Goal: Task Accomplishment & Management: Use online tool/utility

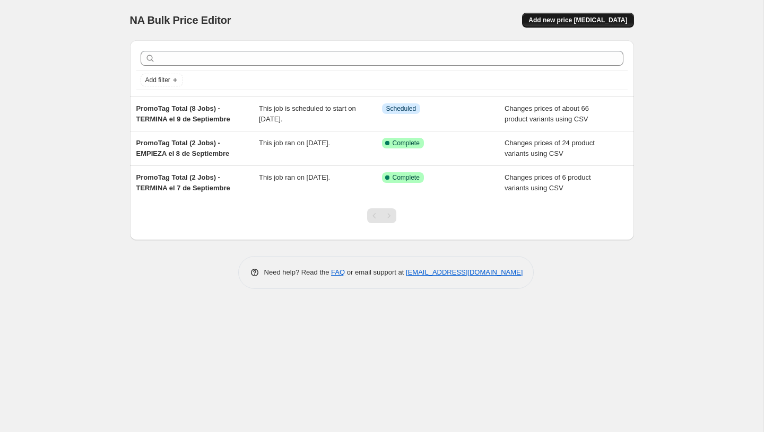
click at [588, 25] on button "Add new price [MEDICAL_DATA]" at bounding box center [577, 20] width 111 height 15
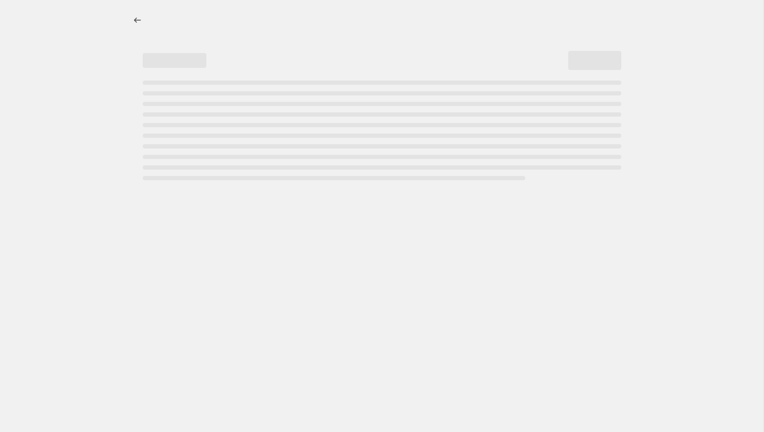
select select "percentage"
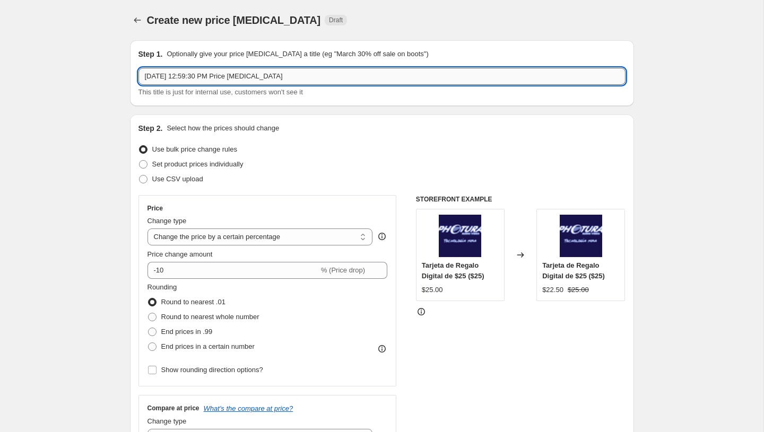
click at [309, 73] on input "[DATE] 12:59:30 PM Price [MEDICAL_DATA]" at bounding box center [381, 76] width 487 height 17
paste input "PromoTag Total (6 Jobs) - EMPIEZA el 10 de Septiembre"
type input "PromoTag Total (6 Jobs) - EMPIEZA el 10 de Septiembre"
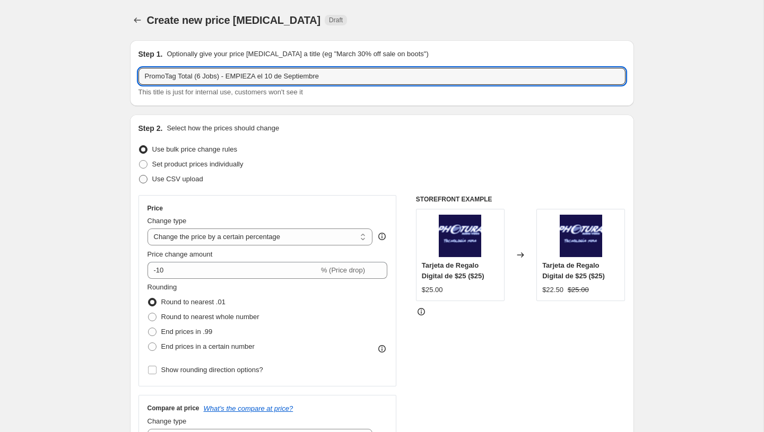
click at [193, 179] on span "Use CSV upload" at bounding box center [177, 179] width 51 height 8
click at [139, 176] on input "Use CSV upload" at bounding box center [139, 175] width 1 height 1
radio input "true"
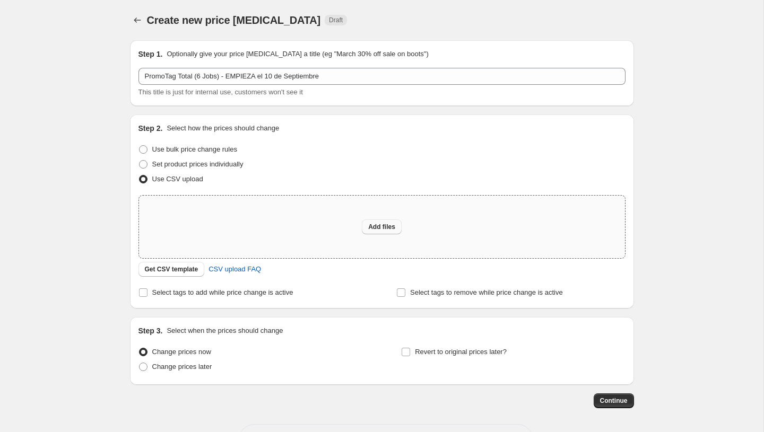
click at [378, 228] on span "Add files" at bounding box center [381, 227] width 27 height 8
type input "C:\fakepath\PromoTag Total (6 Jobs) - EMPIEZA el 10 de Septiembre.csv"
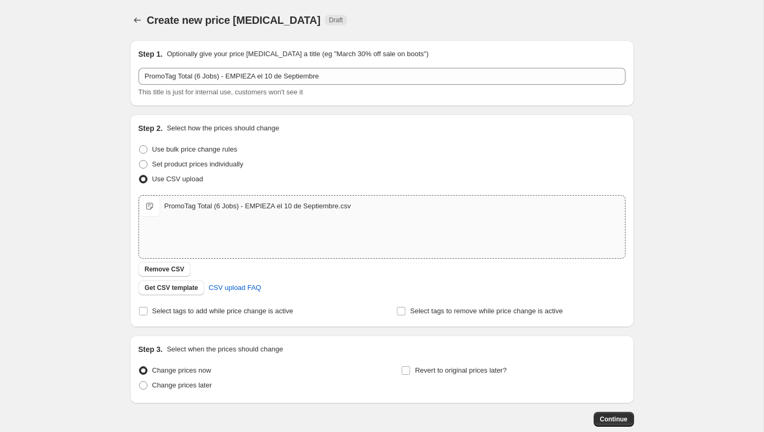
scroll to position [59, 0]
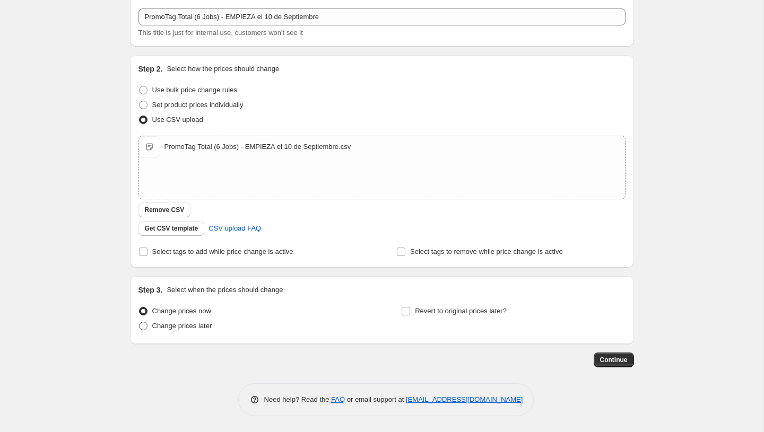
click at [199, 328] on span "Change prices later" at bounding box center [182, 326] width 60 height 8
click at [139, 322] on input "Change prices later" at bounding box center [139, 322] width 1 height 1
radio input "true"
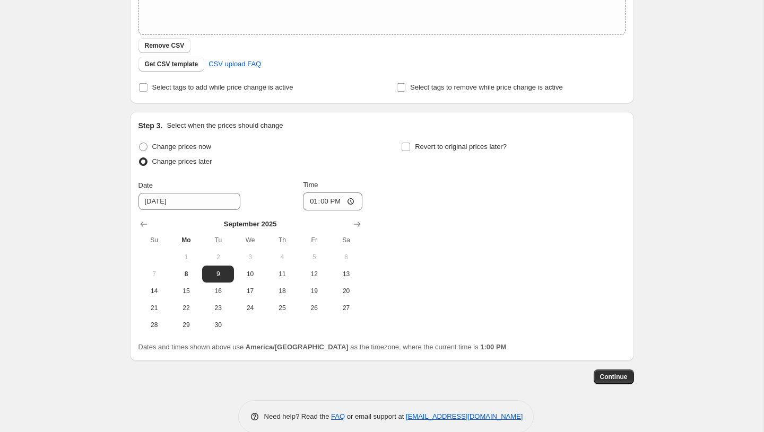
scroll to position [241, 0]
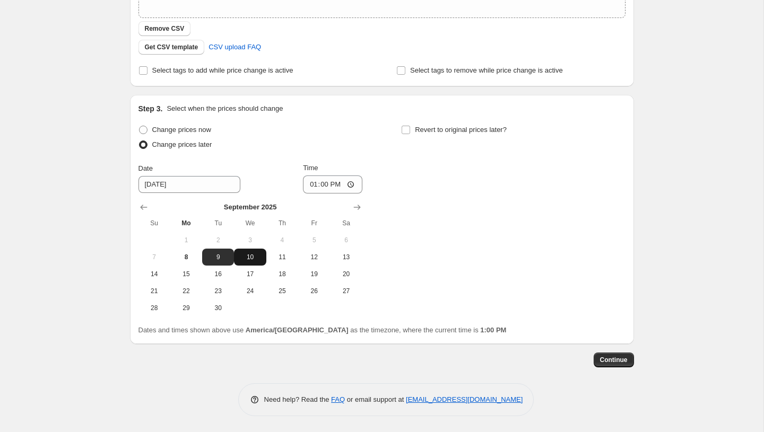
click at [250, 252] on button "10" at bounding box center [250, 257] width 32 height 17
type input "[DATE]"
click at [312, 186] on input "13:00" at bounding box center [332, 185] width 59 height 18
type input "00:00"
click at [400, 231] on div "Change prices now Change prices later Date [DATE] Time 00:00 [DATE] Su Mo Tu We…" at bounding box center [381, 220] width 487 height 194
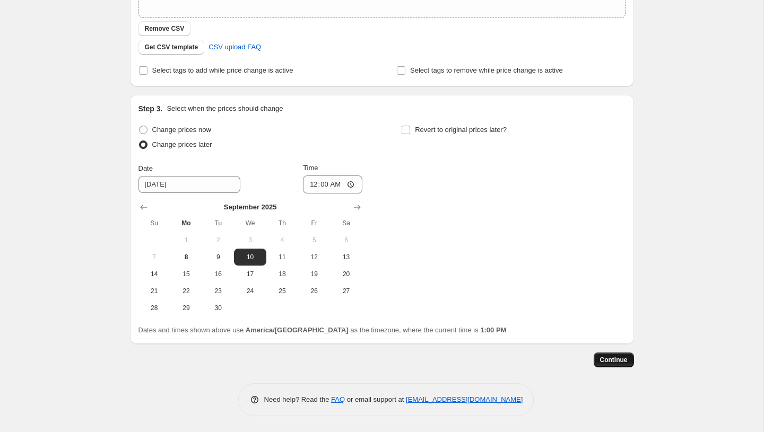
click at [616, 360] on span "Continue" at bounding box center [614, 360] width 28 height 8
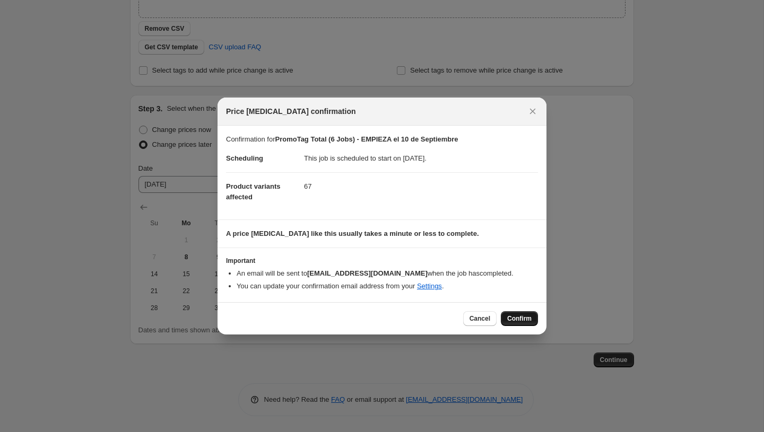
click at [513, 322] on span "Confirm" at bounding box center [519, 318] width 24 height 8
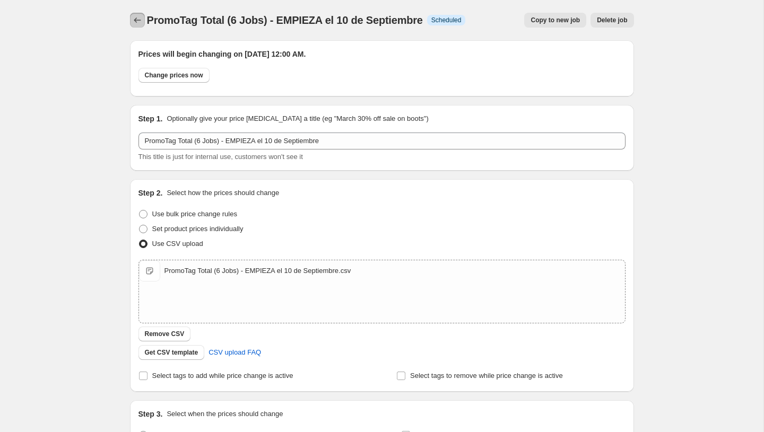
click at [141, 20] on icon "Price change jobs" at bounding box center [137, 20] width 11 height 11
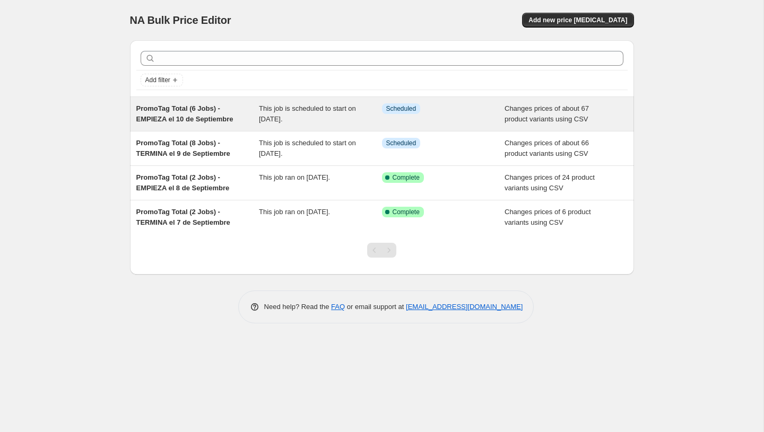
click at [189, 122] on span "PromoTag Total (6 Jobs) - EMPIEZA el 10 de Septiembre" at bounding box center [184, 113] width 97 height 19
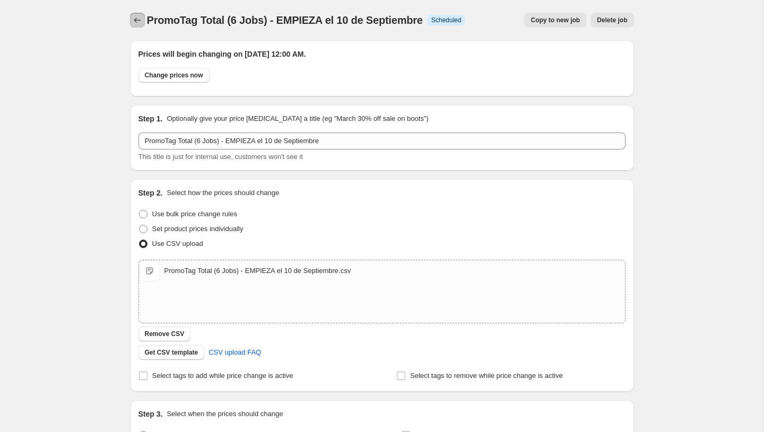
click at [141, 23] on icon "Price change jobs" at bounding box center [137, 20] width 11 height 11
